Goal: Task Accomplishment & Management: Complete application form

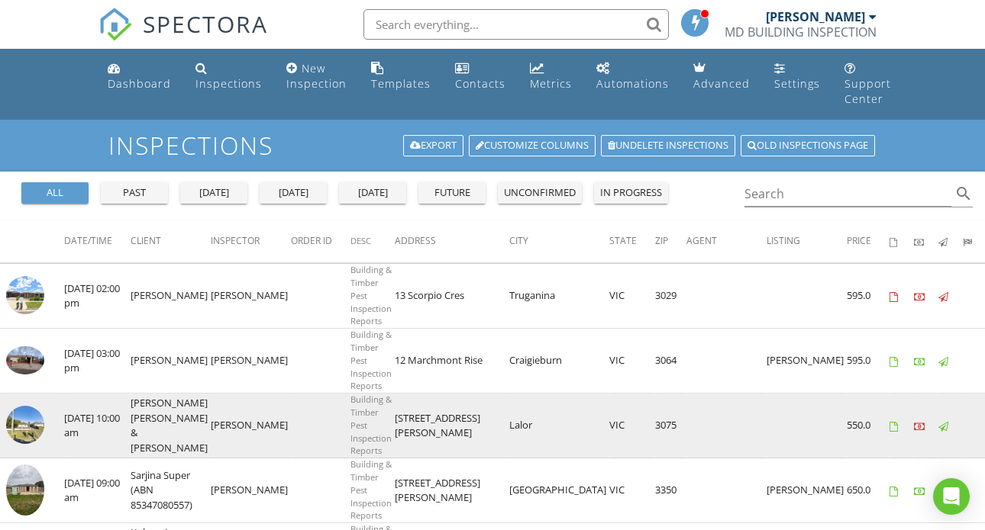
click at [32, 420] on img at bounding box center [25, 425] width 38 height 38
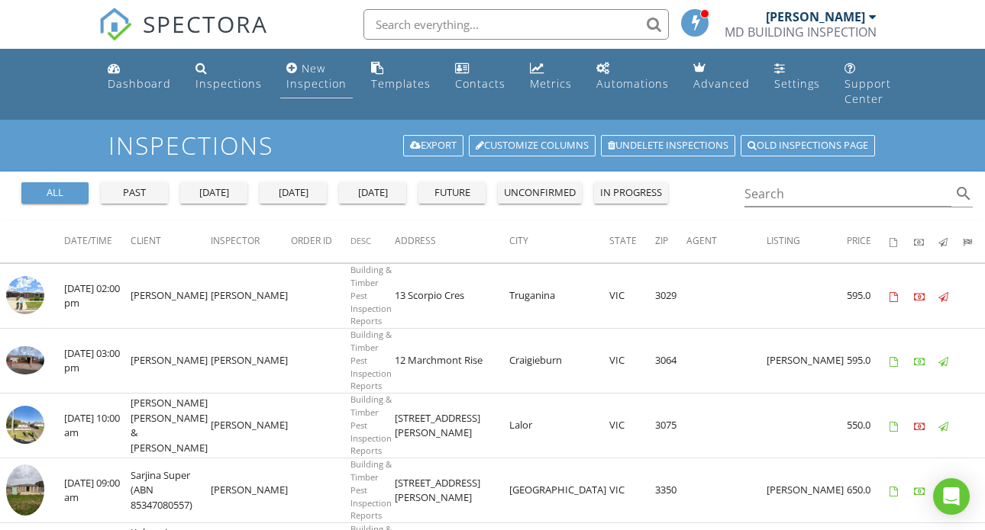
click at [311, 66] on div "New Inspection" at bounding box center [316, 76] width 60 height 30
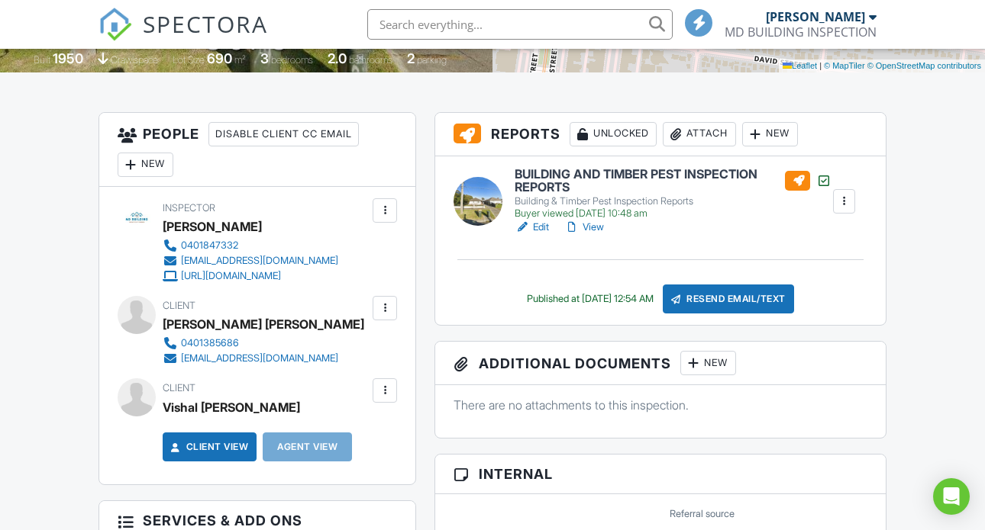
scroll to position [354, 0]
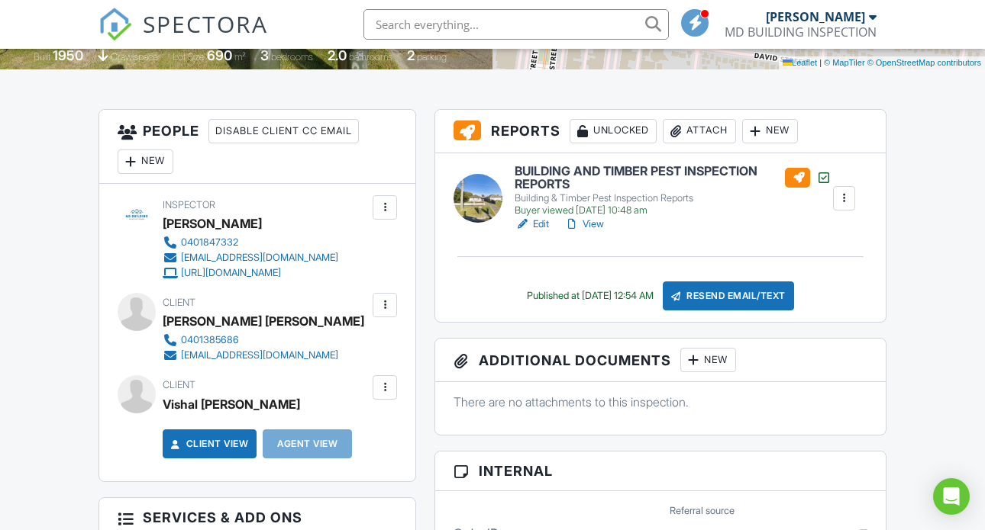
click at [599, 232] on link "View" at bounding box center [584, 224] width 40 height 15
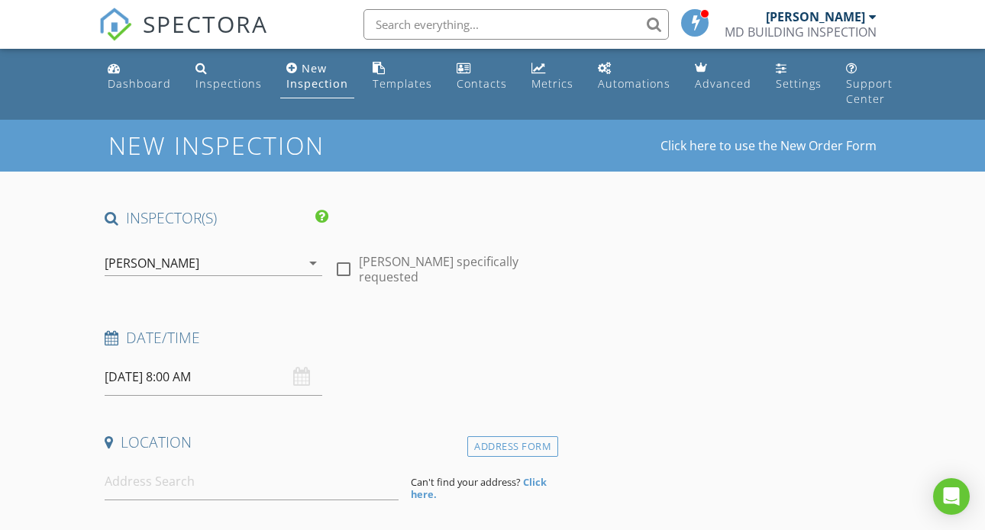
click at [187, 379] on input "29/08/2025 8:00 AM" at bounding box center [214, 377] width 218 height 37
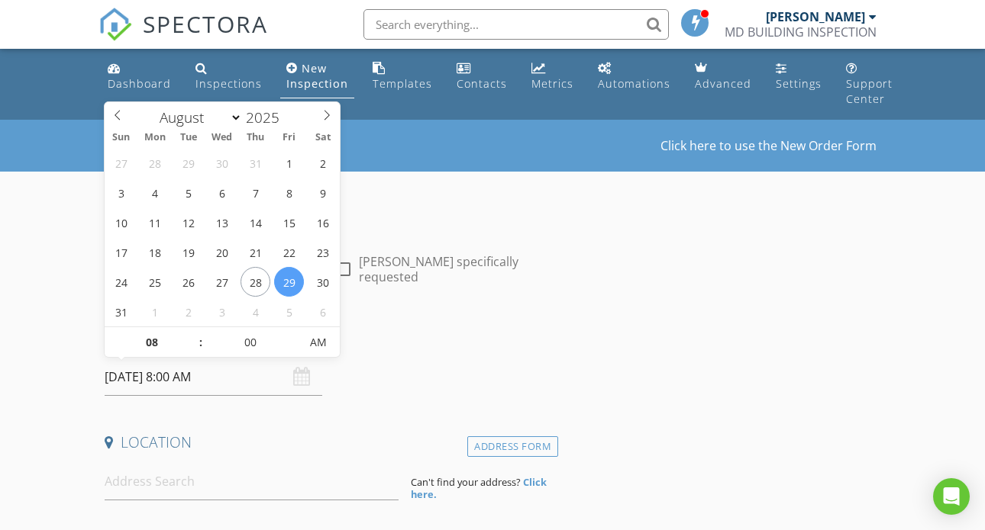
click at [461, 350] on div "Date/Time" at bounding box center [327, 343] width 459 height 31
